Goal: Transaction & Acquisition: Book appointment/travel/reservation

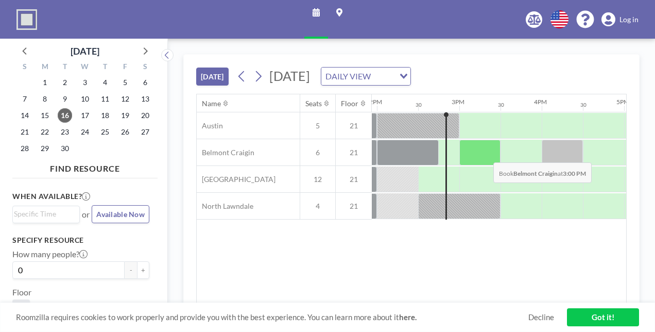
scroll to position [0, 1153]
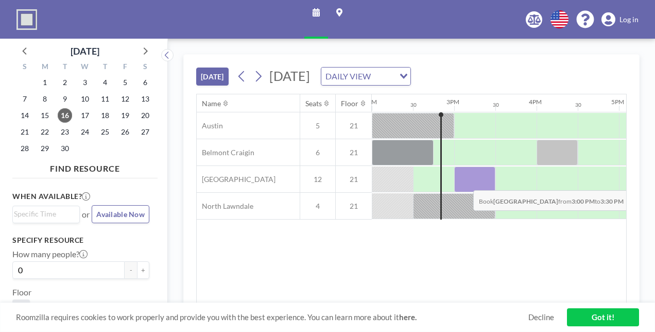
click at [465, 181] on div at bounding box center [474, 179] width 41 height 26
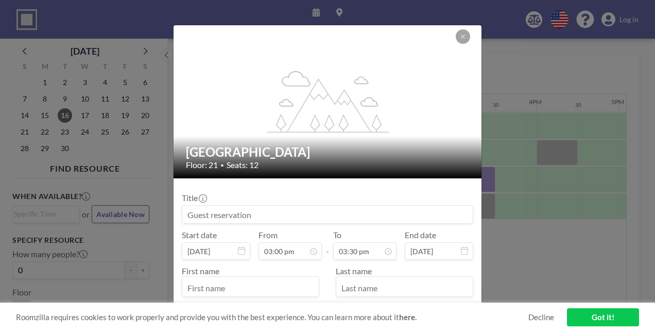
click at [273, 212] on input at bounding box center [327, 214] width 290 height 18
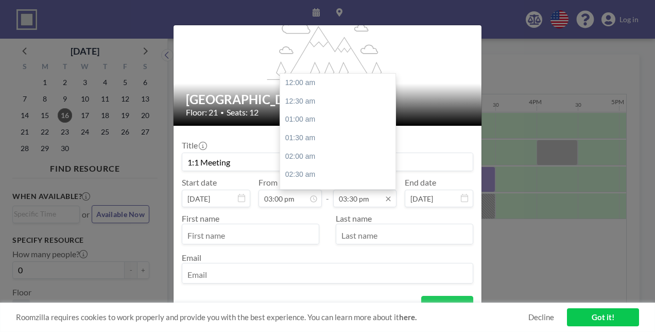
scroll to position [568, 0]
type input "1:1 Meeting"
click at [369, 198] on input "03:30 pm" at bounding box center [364, 198] width 63 height 18
click at [301, 105] on div "04:00 pm" at bounding box center [340, 101] width 120 height 19
type input "04:00 pm"
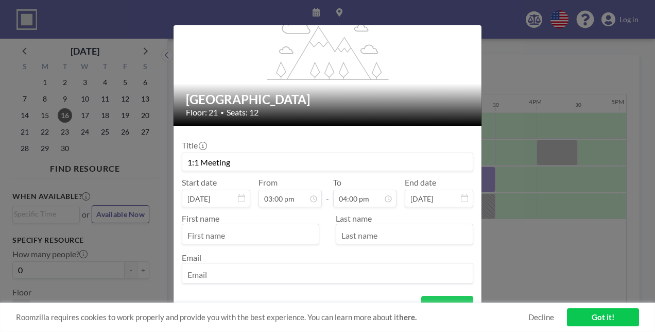
click at [262, 239] on input "text" at bounding box center [250, 235] width 136 height 18
type input "Jennifer"
click at [355, 233] on input "text" at bounding box center [404, 235] width 136 height 18
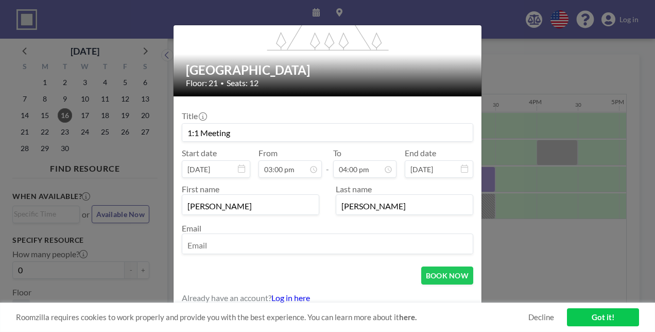
scroll to position [83, 0]
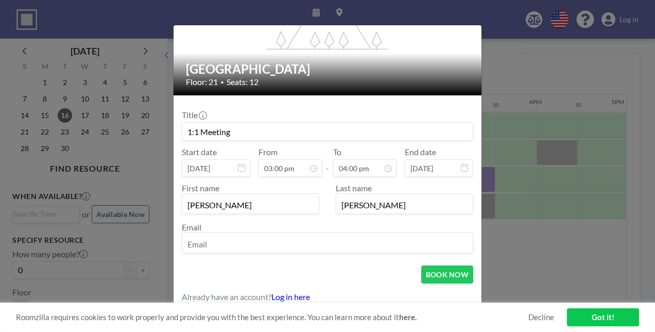
type input "Zavala"
click at [344, 237] on input "email" at bounding box center [327, 244] width 290 height 18
type input "jzavala@bottomline.org"
click at [434, 272] on button "BOOK NOW" at bounding box center [447, 274] width 52 height 18
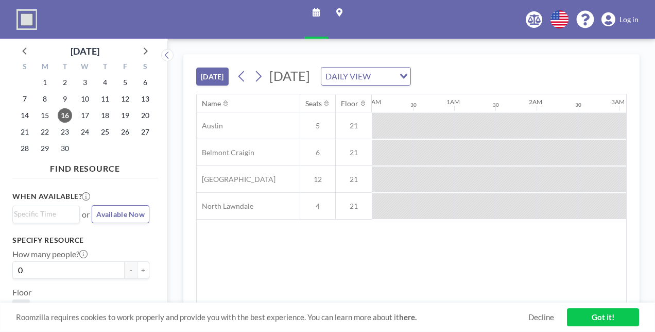
scroll to position [0, 1030]
